Goal: Find contact information: Find contact information

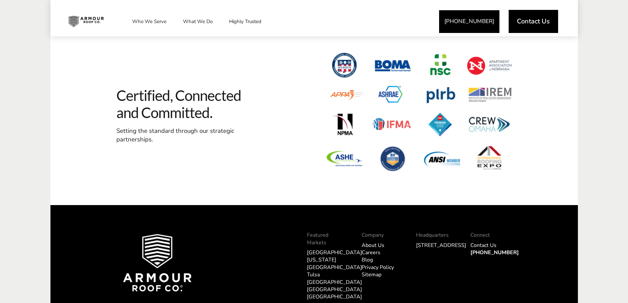
scroll to position [2031, 0]
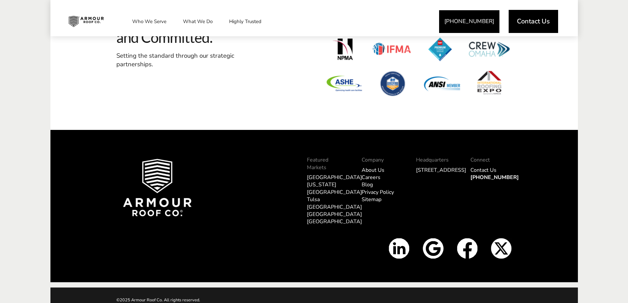
click at [373, 170] on link "About Us" at bounding box center [373, 170] width 23 height 7
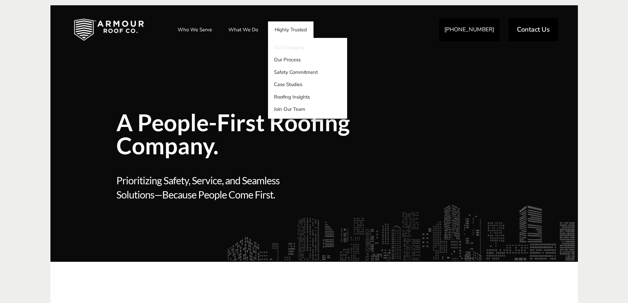
click at [297, 48] on link "Our Company" at bounding box center [307, 47] width 79 height 13
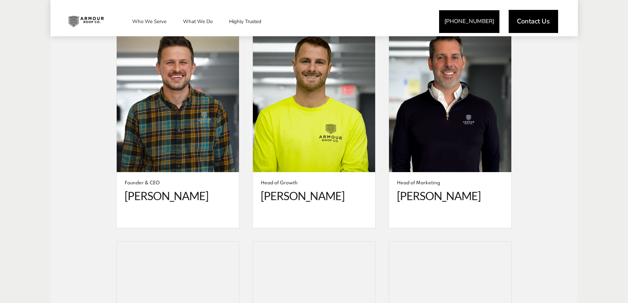
scroll to position [1253, 0]
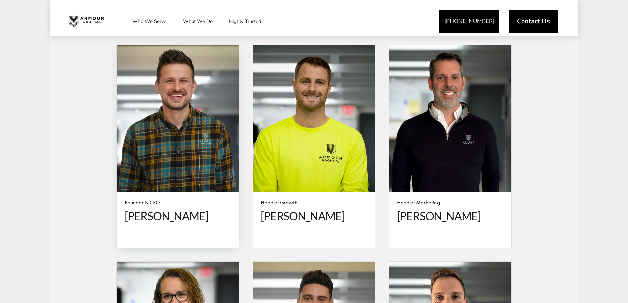
click at [158, 140] on span at bounding box center [178, 119] width 122 height 147
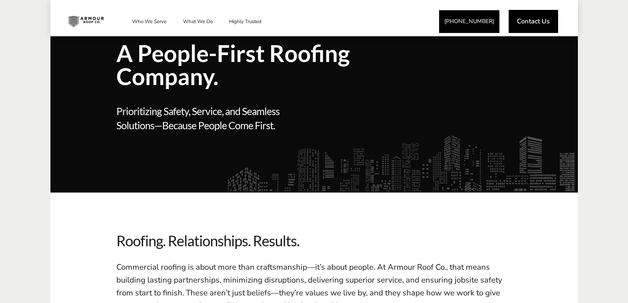
scroll to position [0, 0]
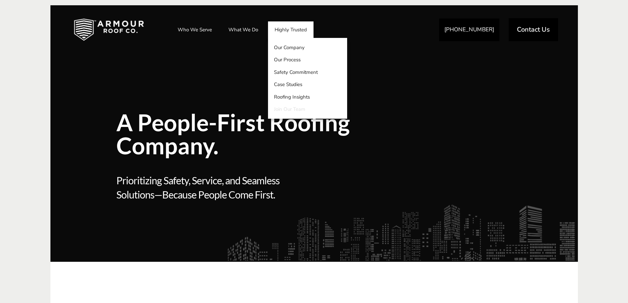
click at [296, 110] on link "Join Our Team" at bounding box center [307, 109] width 79 height 13
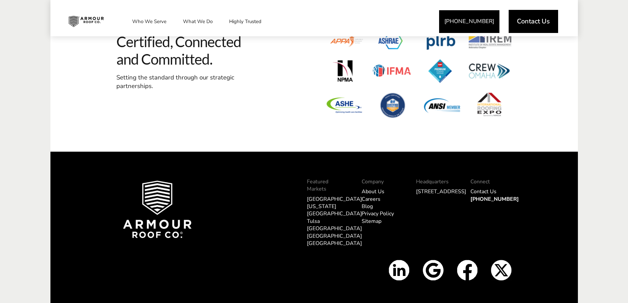
scroll to position [960, 0]
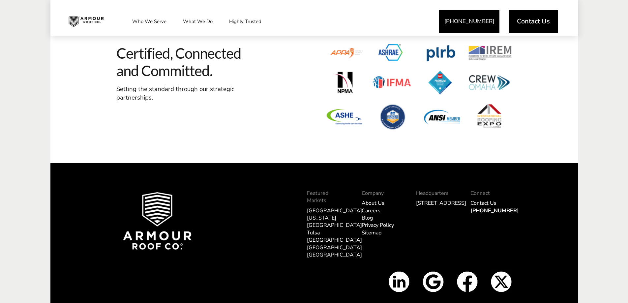
drag, startPoint x: 434, startPoint y: 219, endPoint x: 420, endPoint y: 204, distance: 21.0
click at [414, 204] on div "Headquarters 5813 N 90th St. Omaha, NE 68134" at bounding box center [437, 227] width 54 height 87
copy link "[STREET_ADDRESS]"
